Goal: Task Accomplishment & Management: Complete application form

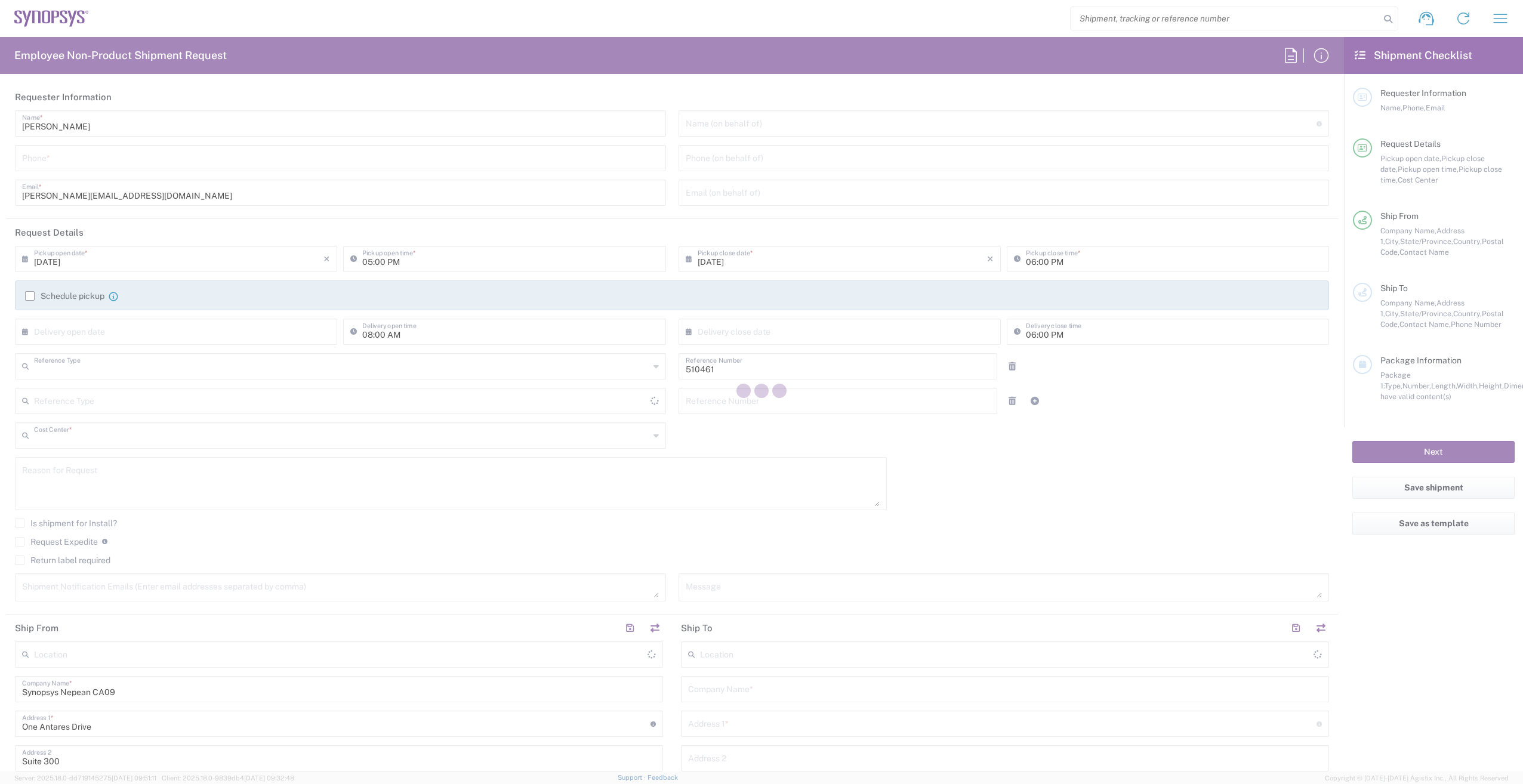
type input "Department"
type input "CA02, SG, MSIP2, R&D 510461"
type input "[GEOGRAPHIC_DATA]"
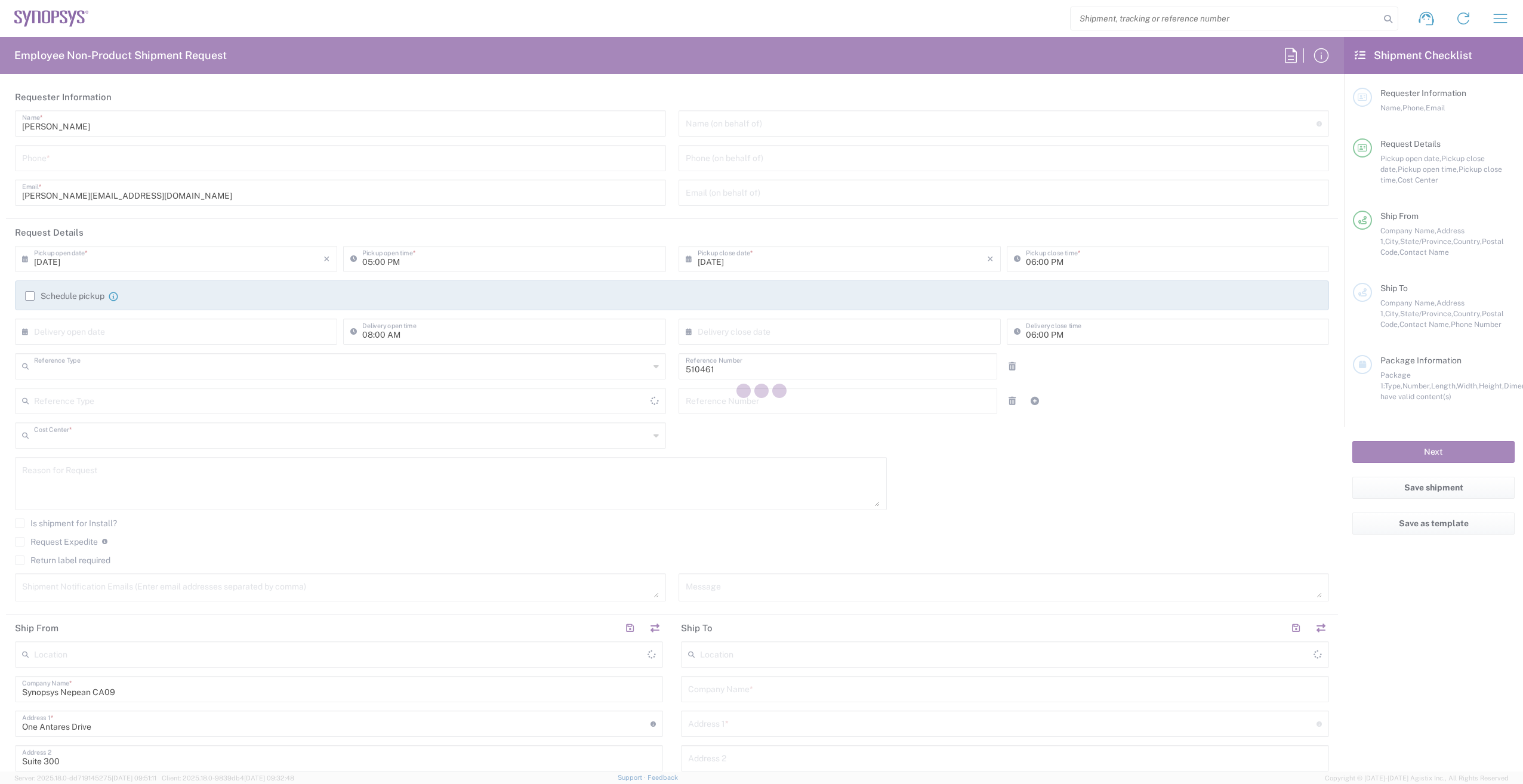
type input "Delivered at Place"
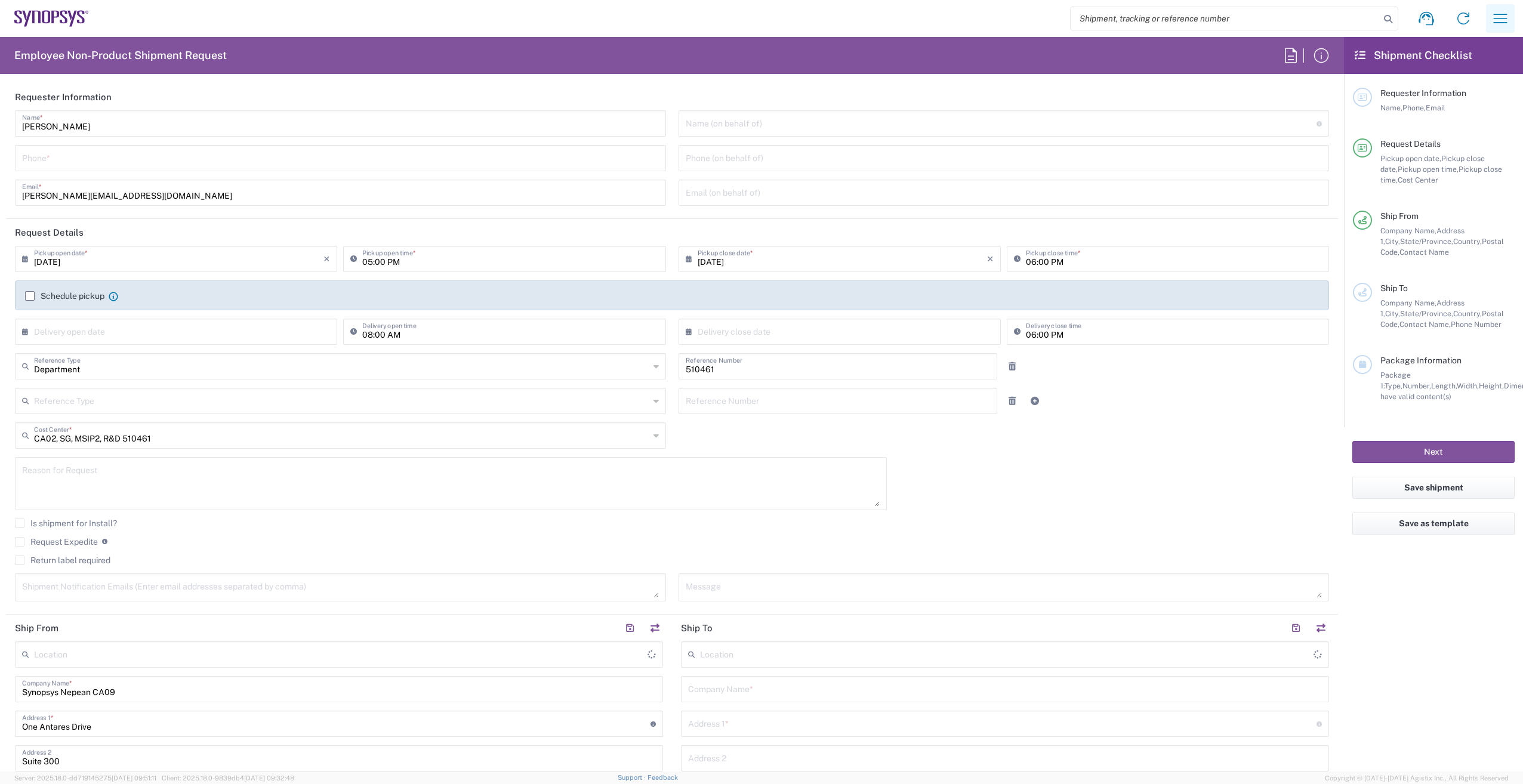
click at [1505, 14] on icon "button" at bounding box center [1500, 19] width 19 height 19
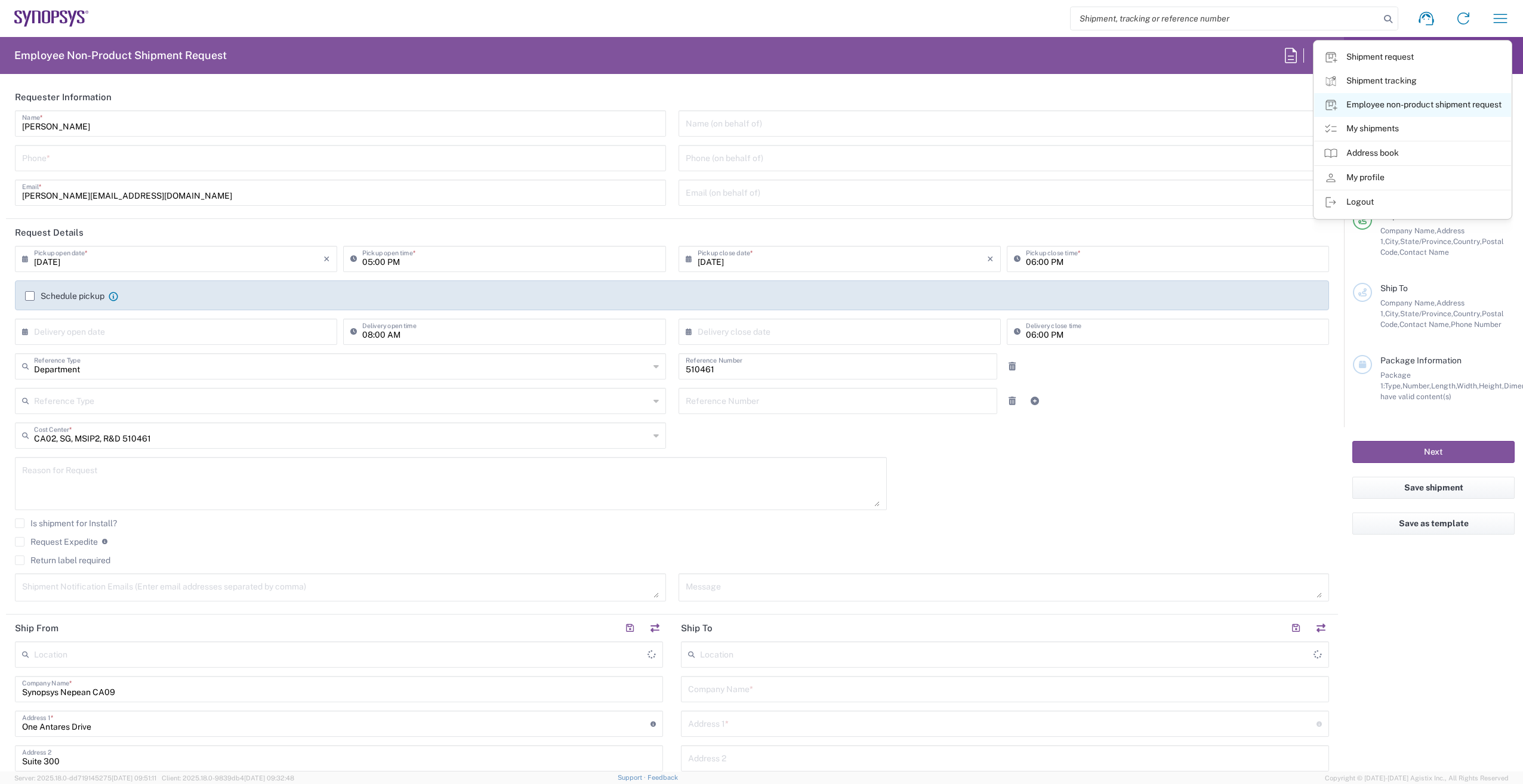
type input "Nepean CA09"
click at [1332, 128] on icon at bounding box center [1330, 128] width 14 height 14
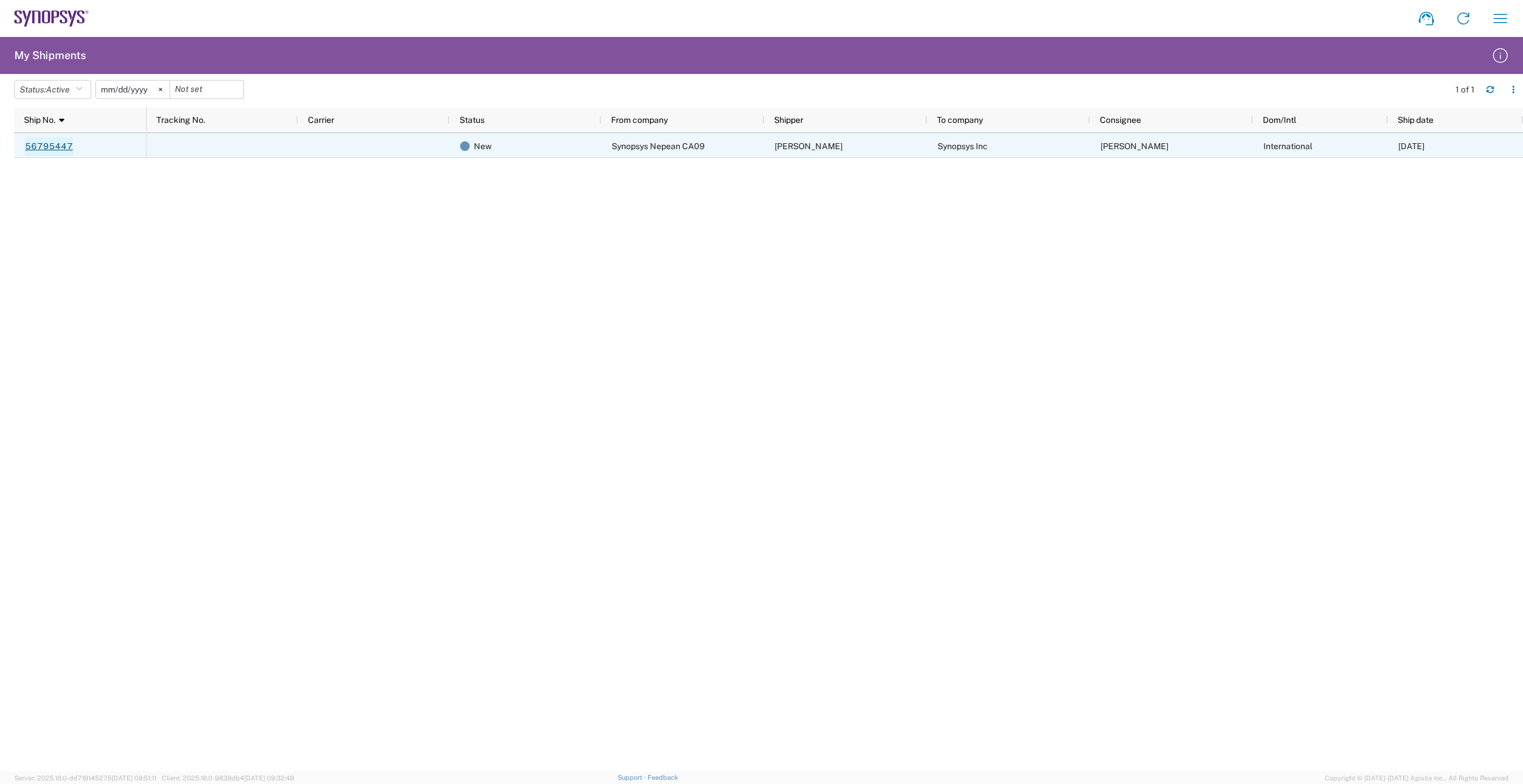
click at [31, 148] on link "56795447" at bounding box center [49, 146] width 49 height 19
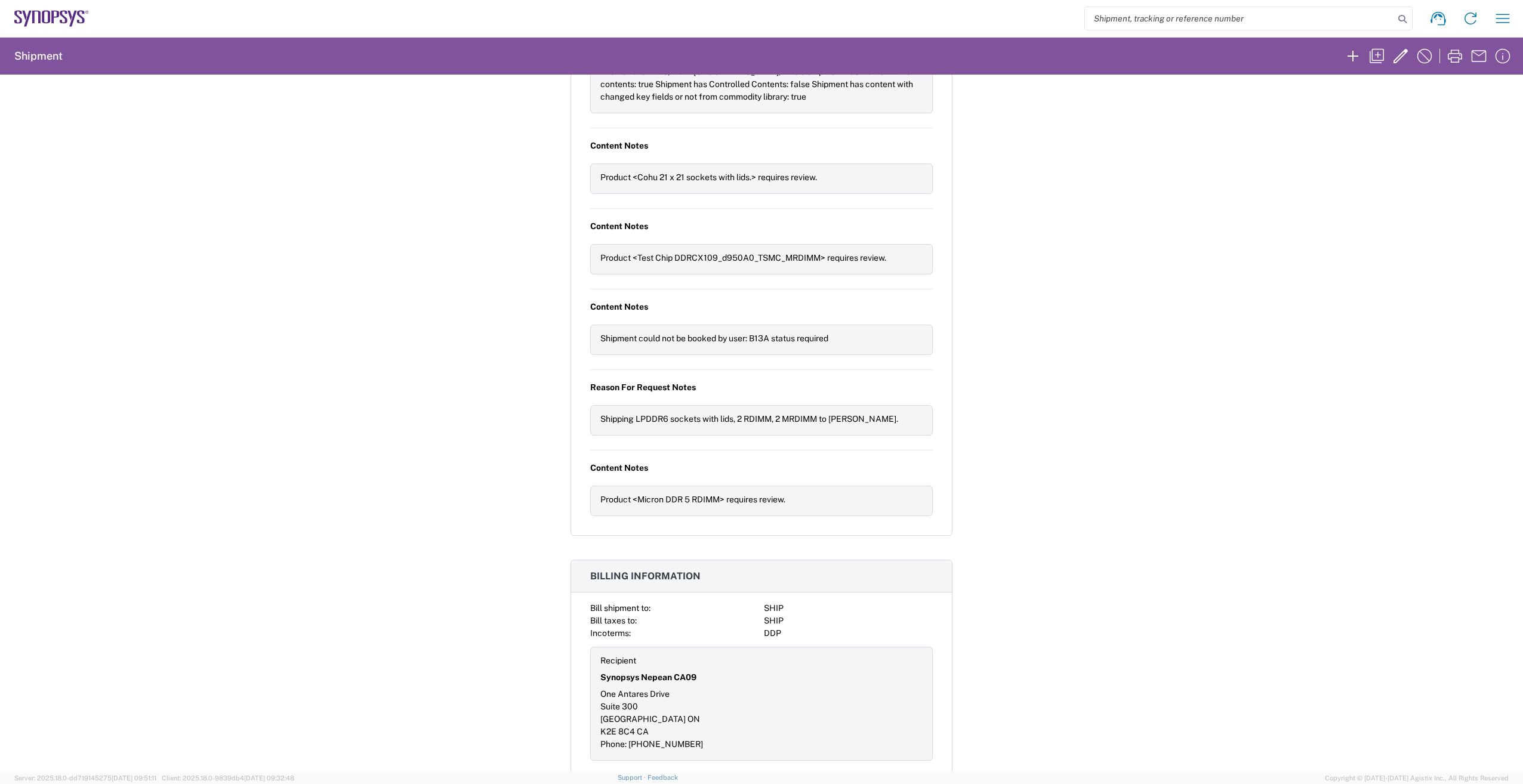
scroll to position [1986, 0]
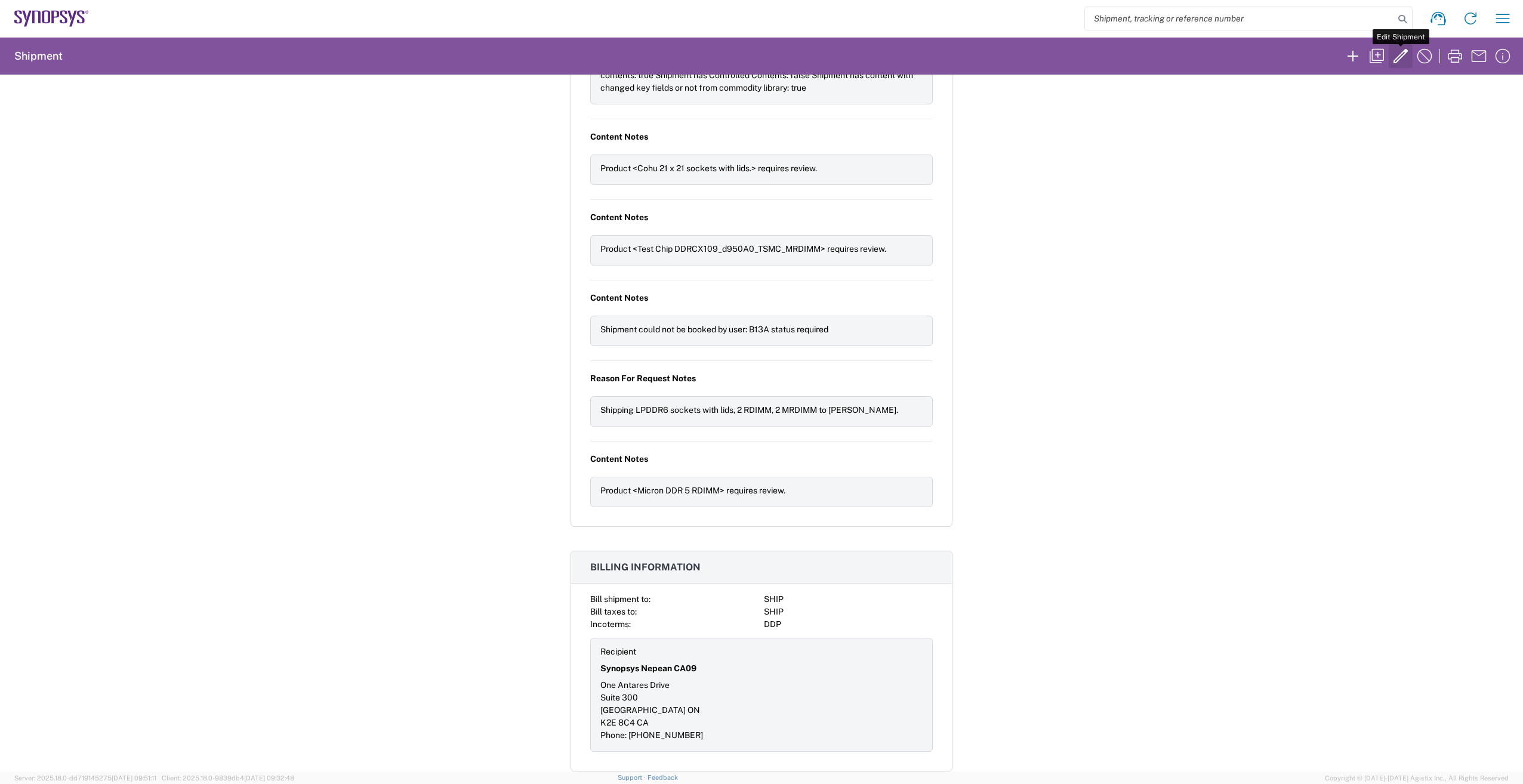
click at [1409, 52] on icon "button" at bounding box center [1400, 56] width 19 height 19
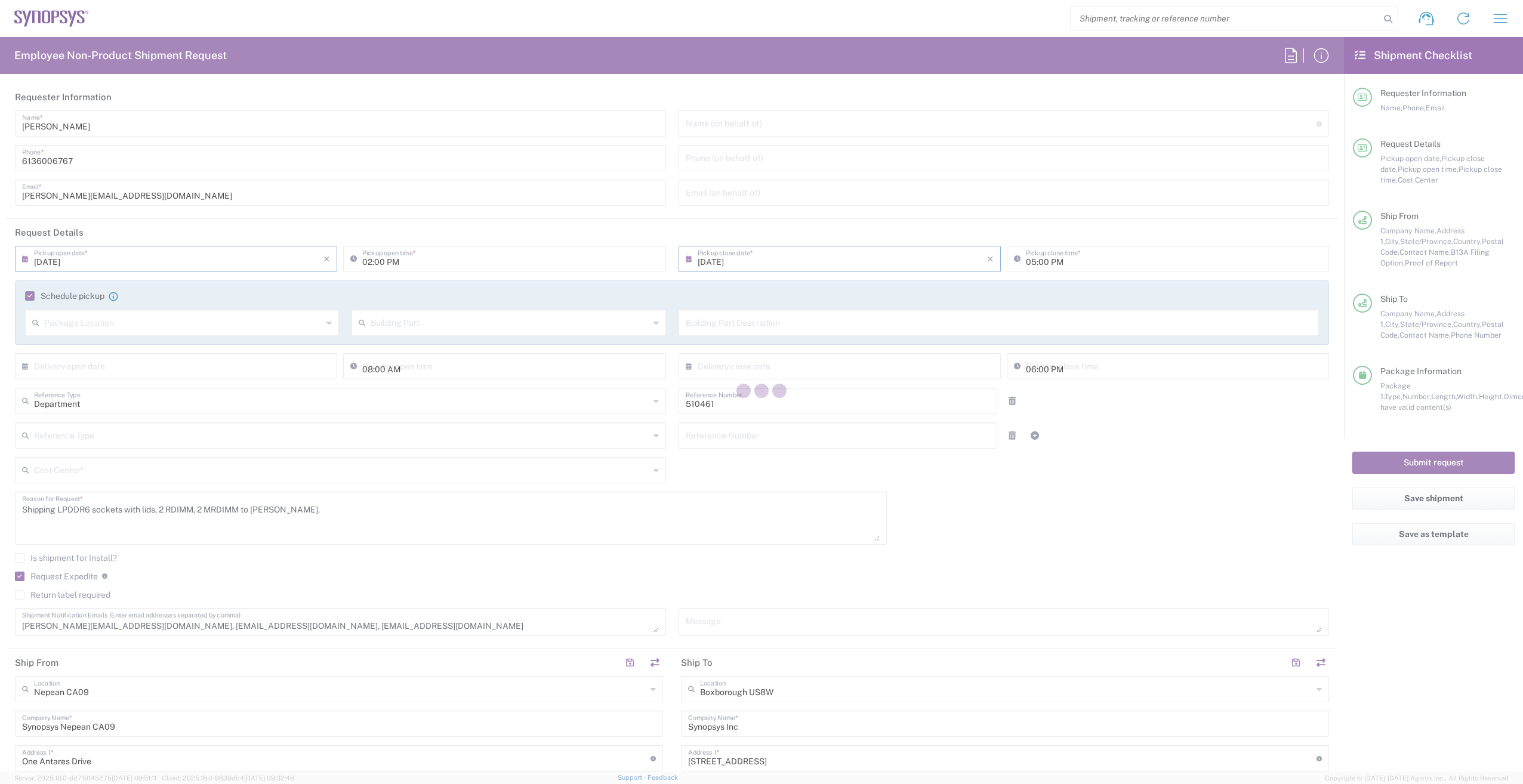
type input "[US_STATE]"
type input "CA02, SG, MSIP2, R&D 510461"
type input "[GEOGRAPHIC_DATA]"
type input "Large Box"
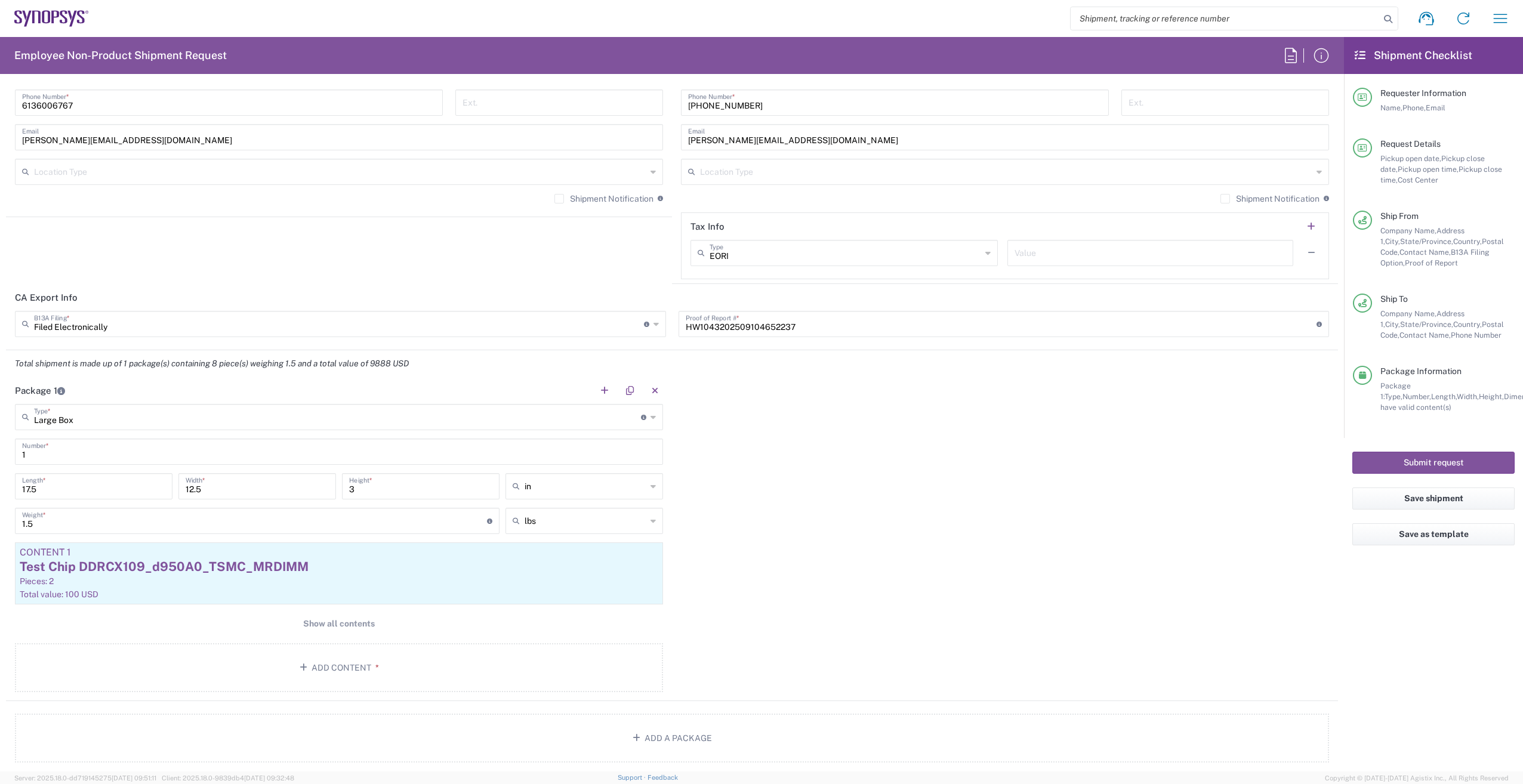
scroll to position [955, 0]
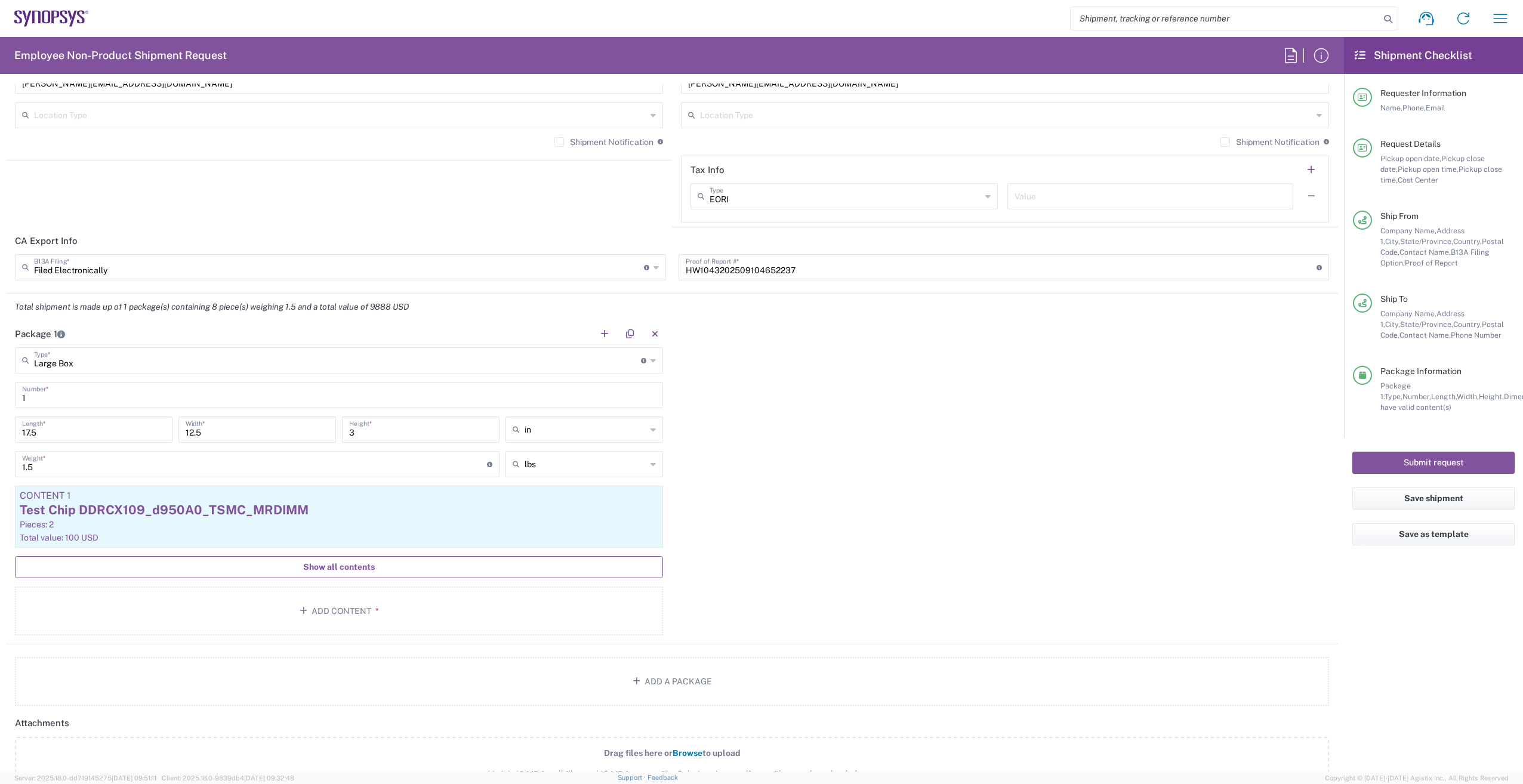
click at [358, 568] on span "Show all contents" at bounding box center [339, 566] width 72 height 11
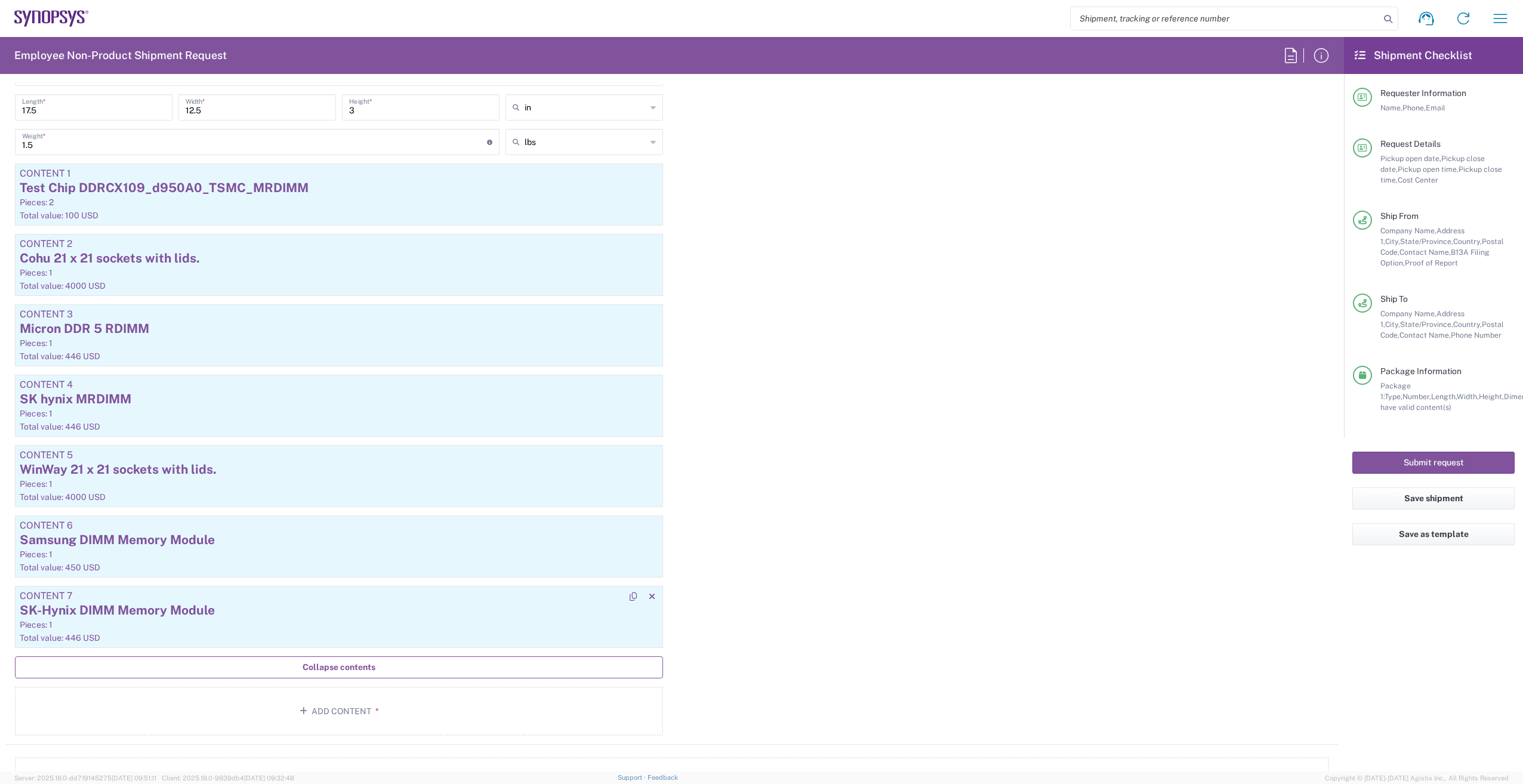
scroll to position [1312, 0]
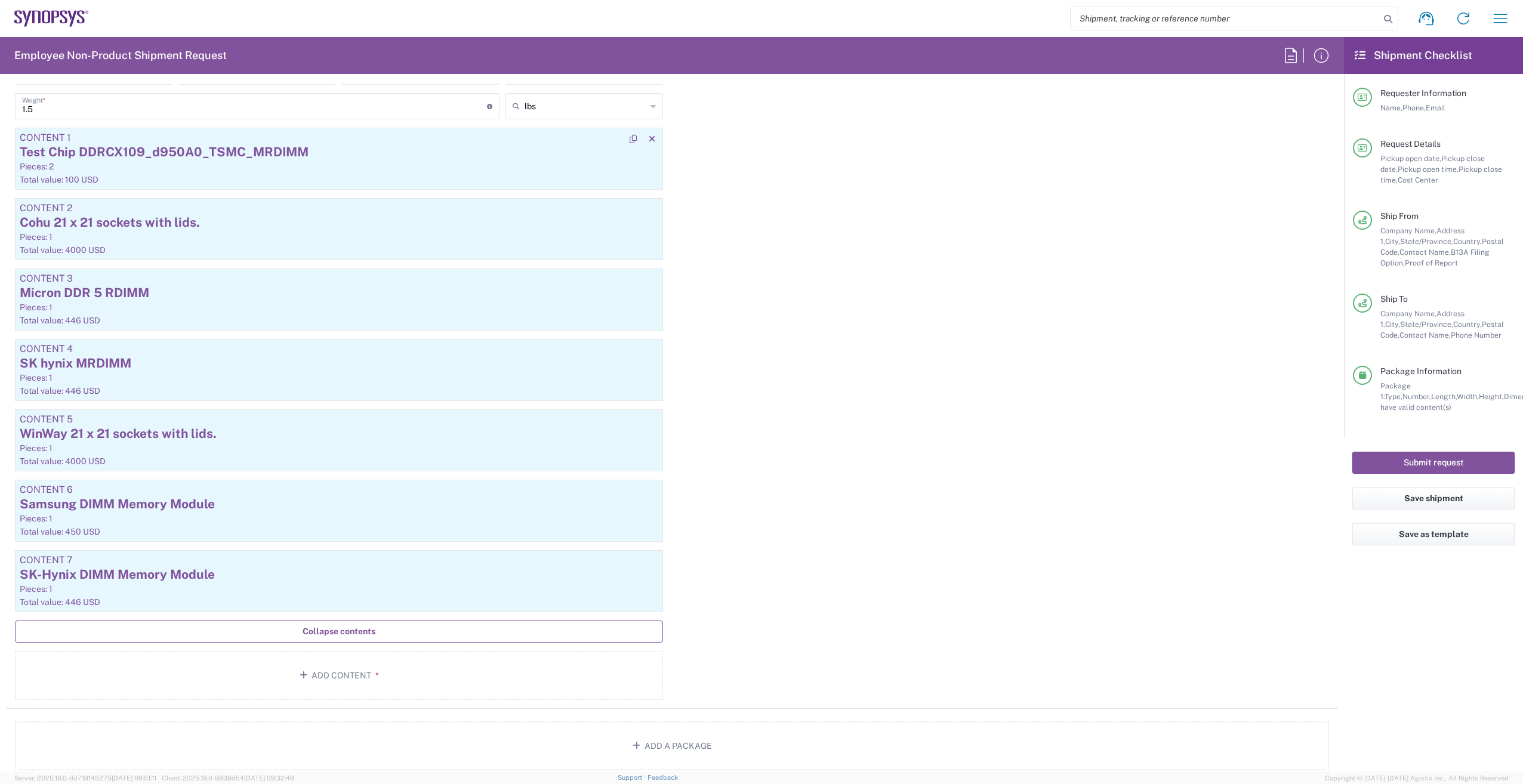
click at [339, 147] on div "Test Chip DDRCX109_d950A0_TSMC_MRDIMM" at bounding box center [338, 151] width 638 height 18
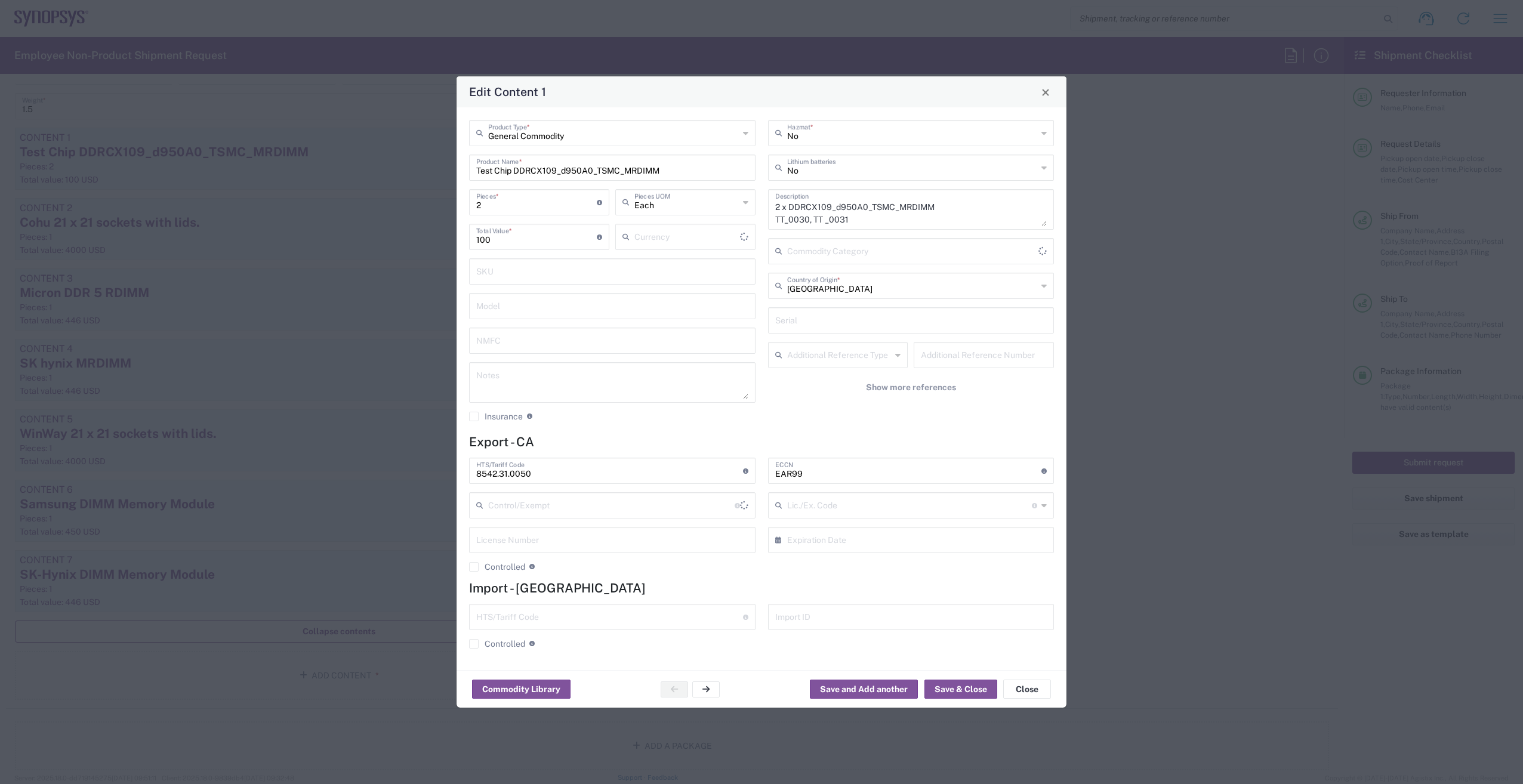
type input "US Dollar"
click at [849, 219] on textarea "2 x DDRCX109_d950A0_TSMC_MRDIMM TT_0030, TT _0031" at bounding box center [911, 210] width 272 height 34
drag, startPoint x: 870, startPoint y: 222, endPoint x: 745, endPoint y: 199, distance: 127.1
click at [745, 199] on div "General Commodity Product Type * Test Chip DDRCX109_d950A0_TSMC_MRDIMM Product …" at bounding box center [762, 275] width 598 height 310
type textarea "2 x DDRCX109_d950A0_TSMC_MRDIMM TT_0030, TT _0034"
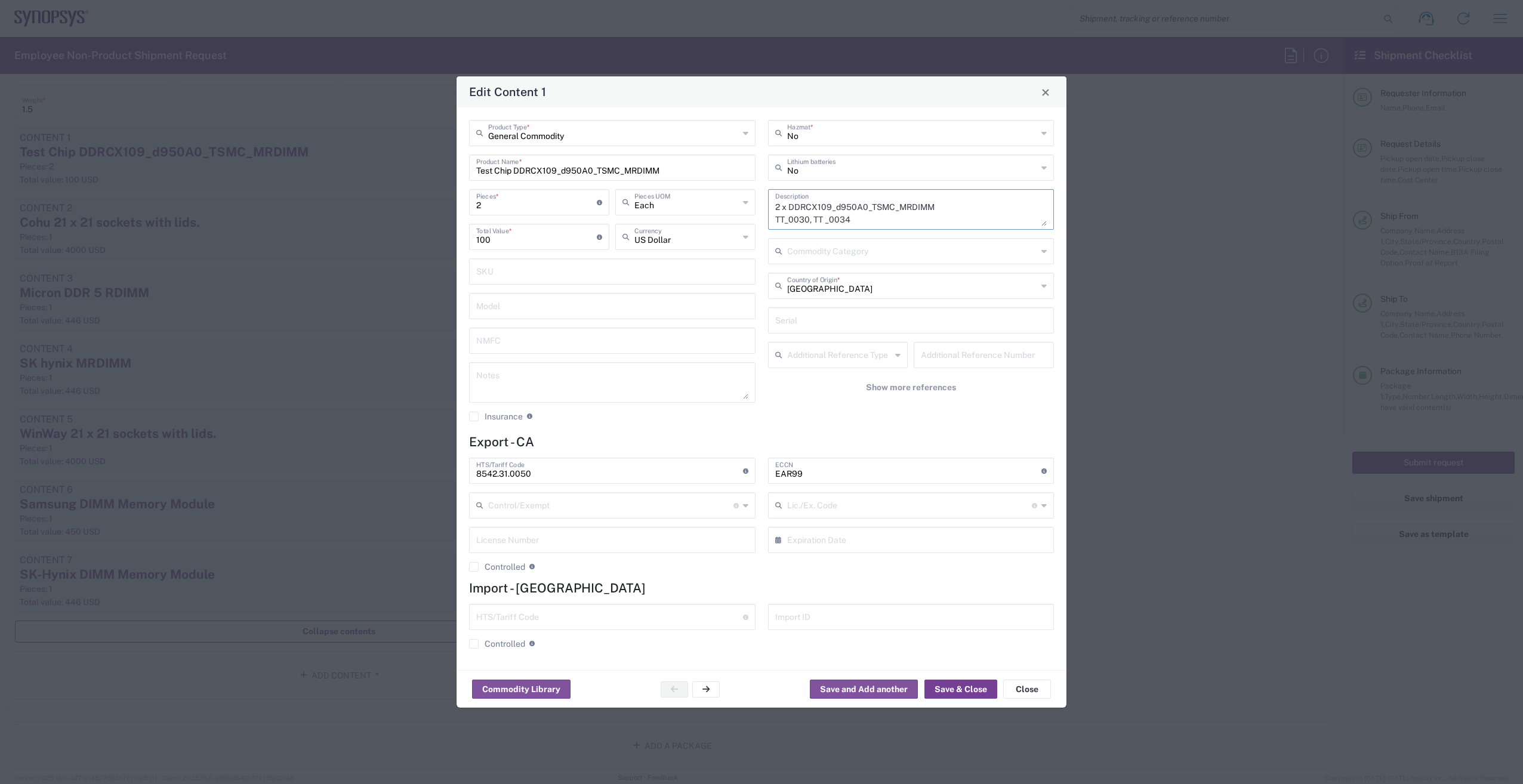
click at [957, 688] on button "Save & Close" at bounding box center [961, 689] width 73 height 19
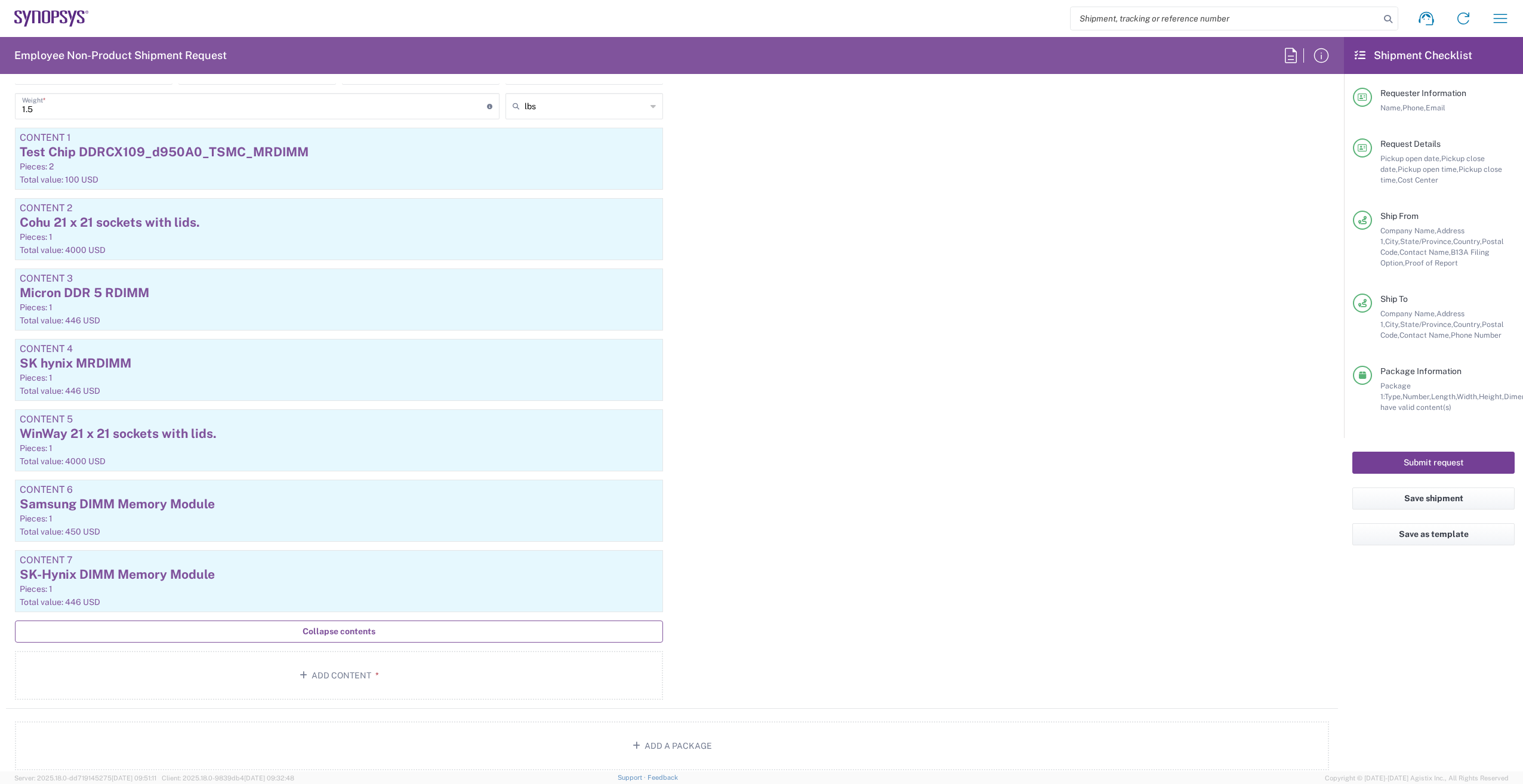
click at [1441, 460] on button "Submit request" at bounding box center [1433, 462] width 162 height 22
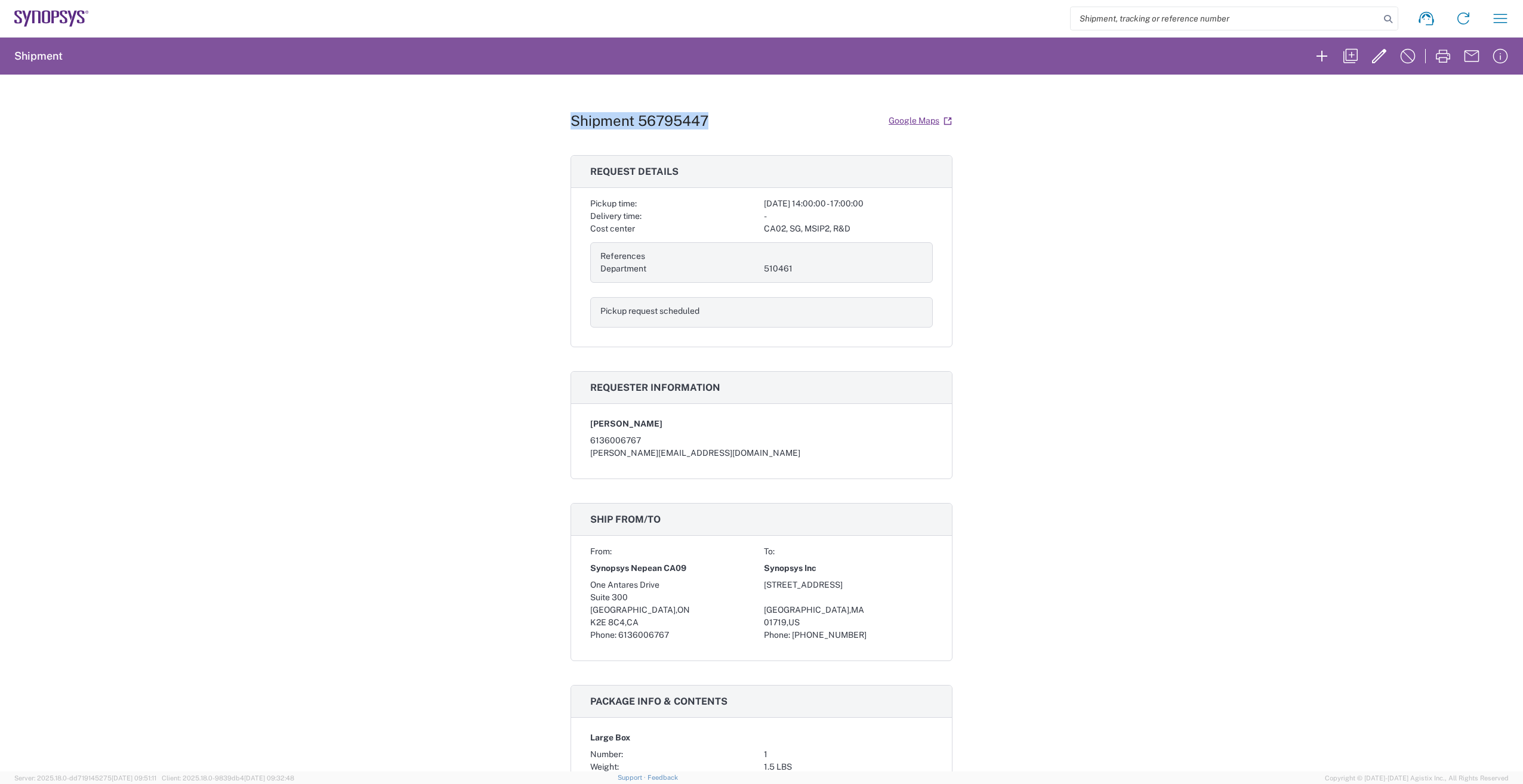
drag, startPoint x: 716, startPoint y: 117, endPoint x: 565, endPoint y: 118, distance: 151.0
click at [565, 118] on div "Shipment 56795447 Google Maps Request details Pickup time: [DATE] 14:00:00 - 17…" at bounding box center [762, 422] width 1523 height 697
drag, startPoint x: 565, startPoint y: 118, endPoint x: 600, endPoint y: 120, distance: 35.1
copy h1 "Shipment 56795447"
